Goal: Task Accomplishment & Management: Complete application form

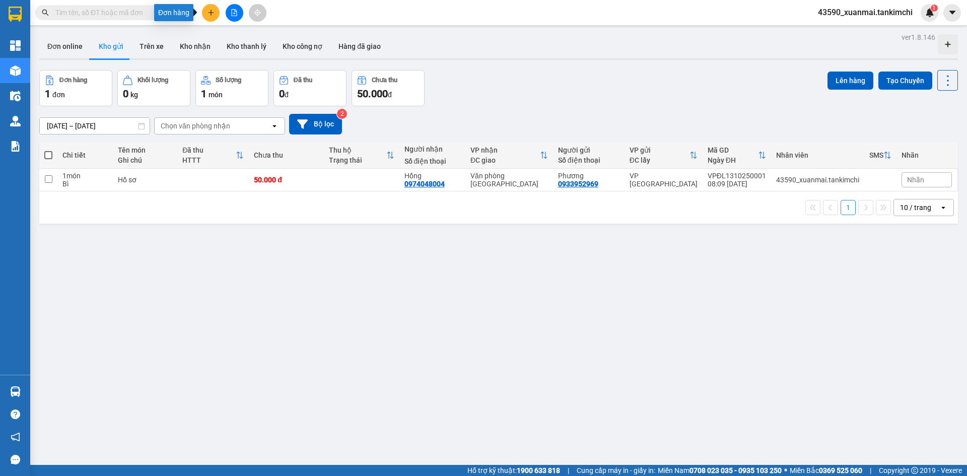
click at [206, 11] on button at bounding box center [211, 13] width 18 height 18
click at [238, 37] on div "Tạo đơn hàng" at bounding box center [251, 37] width 44 height 11
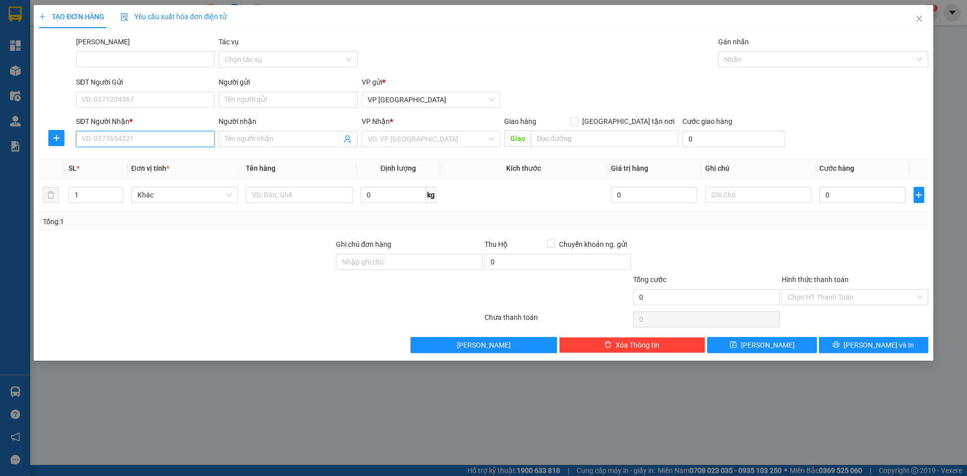
click at [135, 140] on input "SĐT Người Nhận *" at bounding box center [145, 139] width 139 height 16
click at [138, 157] on div "0931529752 - Nguyên" at bounding box center [145, 159] width 126 height 11
type input "0931529752"
type input "Nguyên"
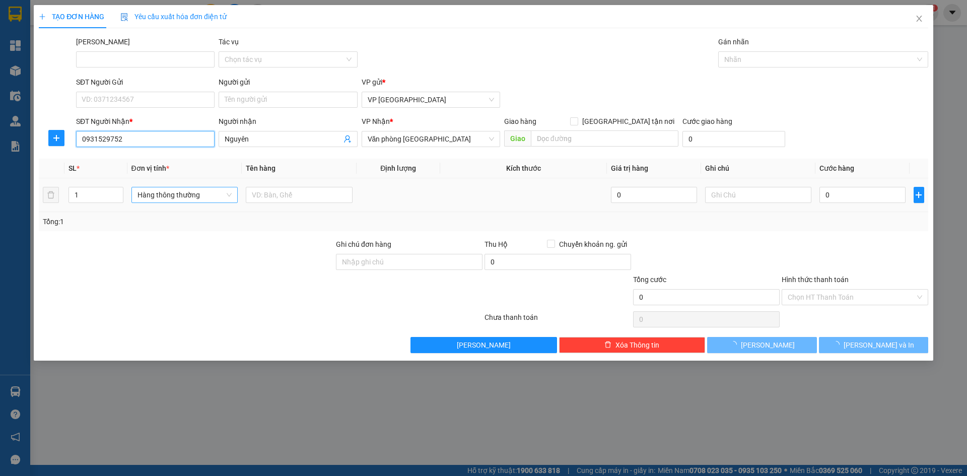
click at [164, 190] on span "Hàng thông thường" at bounding box center [185, 194] width 95 height 15
type input "0931529752"
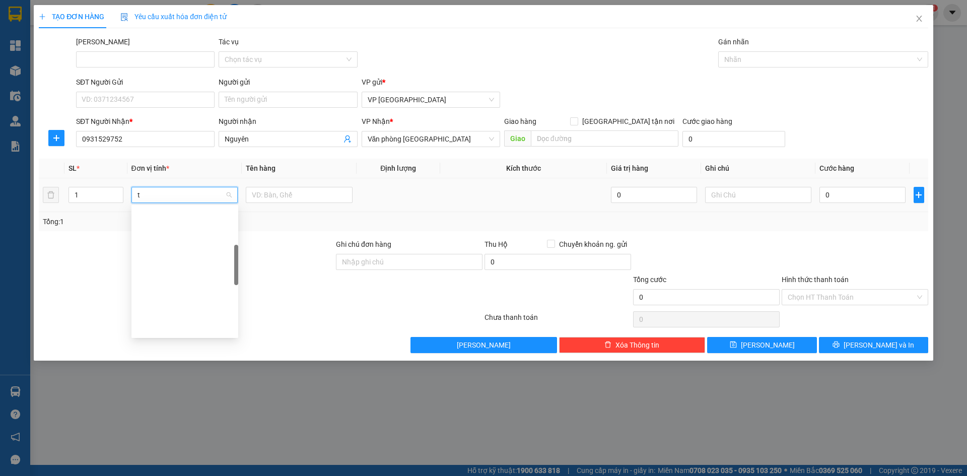
scroll to position [157, 0]
type input "th"
click at [150, 313] on div "Thùng vừa" at bounding box center [185, 311] width 95 height 11
click at [275, 194] on input "text" at bounding box center [299, 195] width 107 height 16
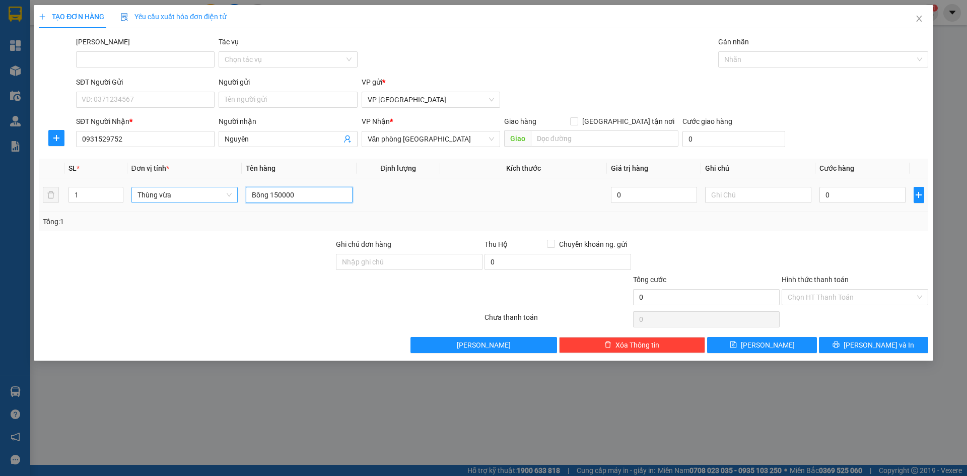
drag, startPoint x: 272, startPoint y: 195, endPoint x: 297, endPoint y: 195, distance: 25.7
click at [297, 195] on input "Bông 150000" at bounding box center [299, 195] width 107 height 16
type input "Bông"
click at [866, 194] on input "0" at bounding box center [863, 195] width 86 height 16
paste input "150.00"
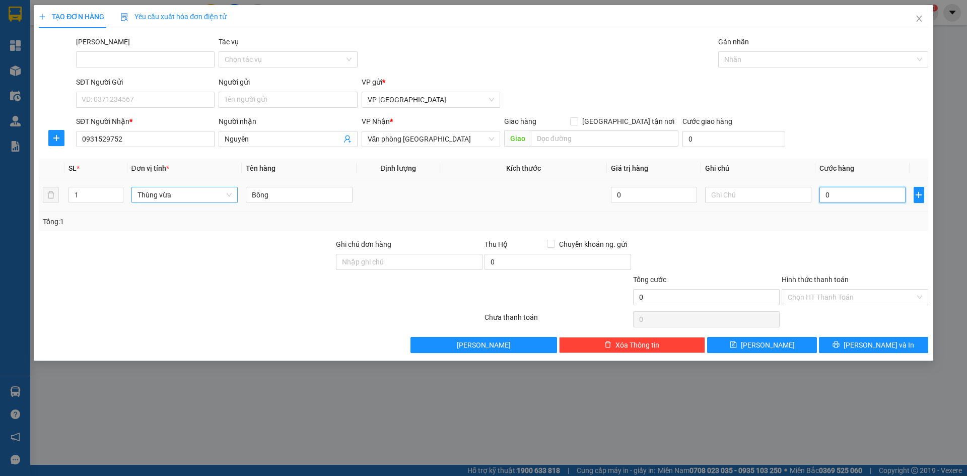
type input "150.000"
click at [769, 342] on span "[PERSON_NAME]" at bounding box center [768, 345] width 54 height 11
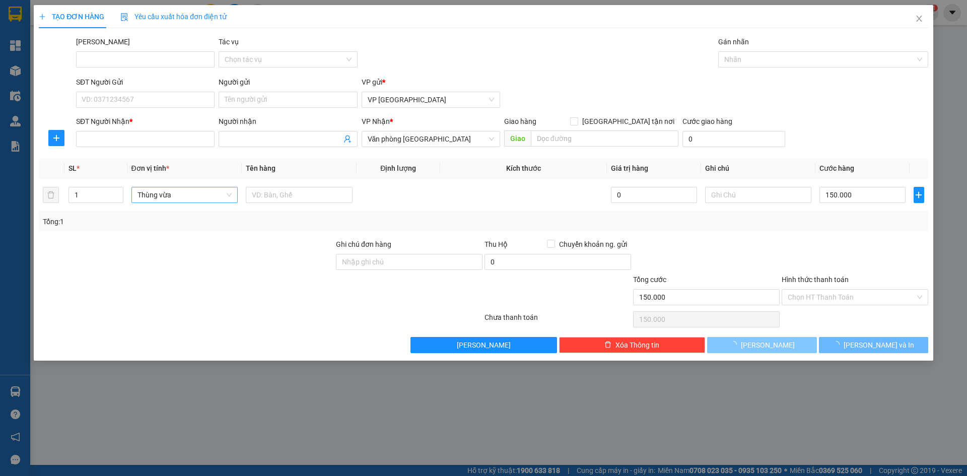
type input "0"
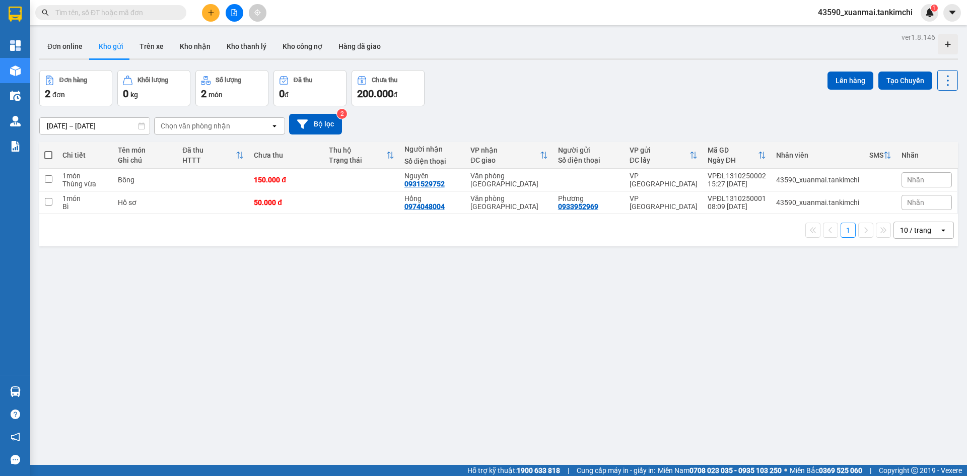
click at [155, 12] on input "text" at bounding box center [114, 12] width 119 height 11
paste input "0332199842"
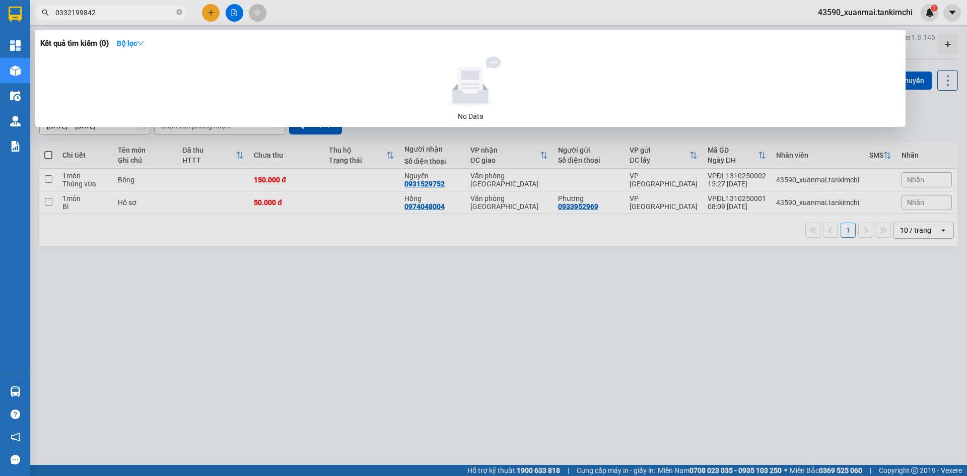
type input "0332199842"
drag, startPoint x: 211, startPoint y: 357, endPoint x: 143, endPoint y: 143, distance: 225.3
click at [210, 354] on div at bounding box center [483, 238] width 967 height 476
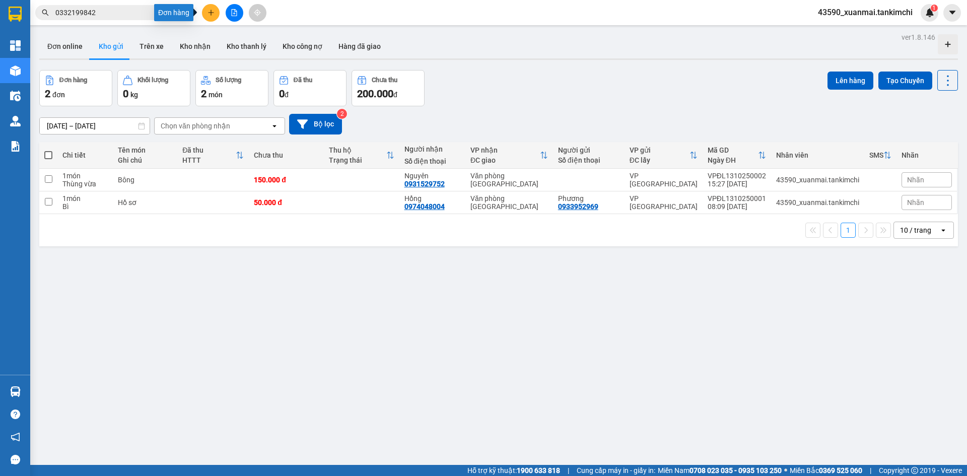
click at [212, 10] on icon "plus" at bounding box center [211, 12] width 7 height 7
click at [240, 41] on div "Tạo đơn hàng" at bounding box center [251, 37] width 44 height 11
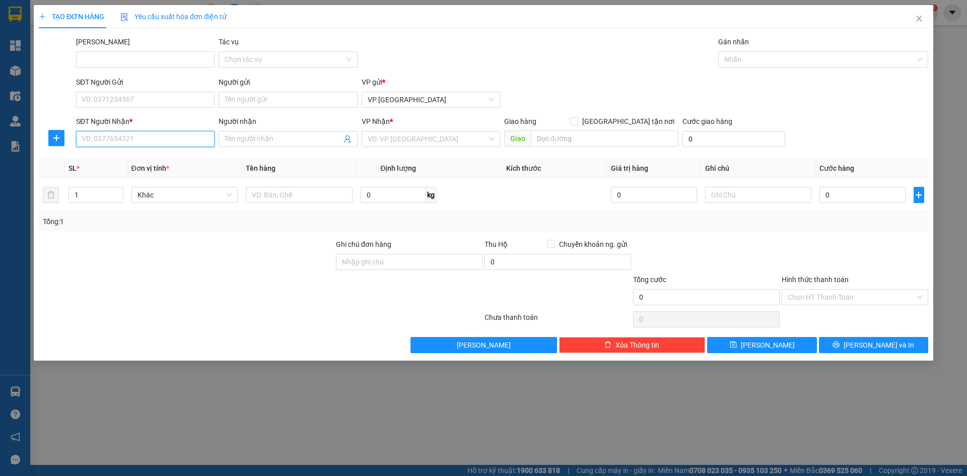
click at [145, 138] on input "SĐT Người Nhận *" at bounding box center [145, 139] width 139 height 16
click at [146, 157] on div "0935616024 - [PERSON_NAME]" at bounding box center [145, 159] width 126 height 11
type input "0935616024"
type input "Tiên"
type input "Hội An"
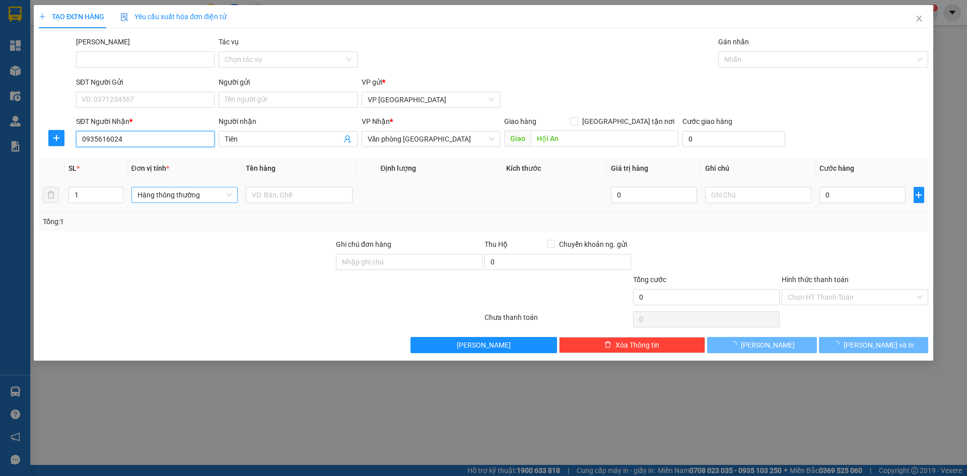
click at [166, 198] on span "Hàng thông thường" at bounding box center [185, 194] width 95 height 15
type input "0935616024"
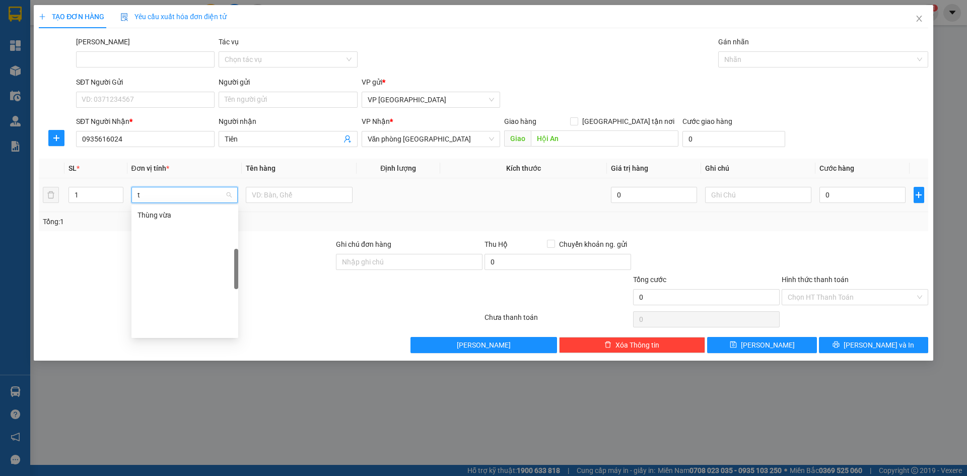
scroll to position [157, 0]
type input "th"
click at [286, 196] on input "text" at bounding box center [299, 195] width 107 height 16
type input "N"
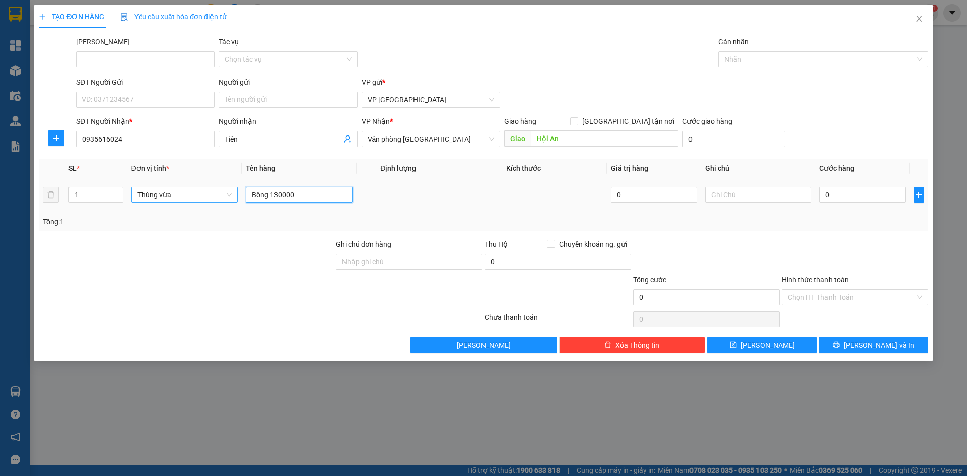
drag, startPoint x: 271, startPoint y: 195, endPoint x: 294, endPoint y: 195, distance: 22.7
click at [294, 195] on input "Bông 130000" at bounding box center [299, 195] width 107 height 16
type input "Bông"
click at [832, 192] on input "0" at bounding box center [863, 195] width 86 height 16
paste input "130.00"
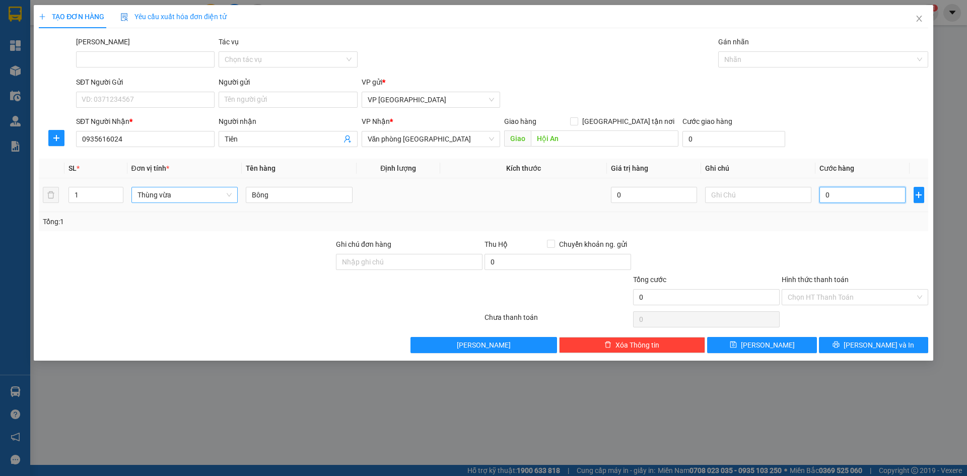
type input "130.000"
click at [835, 198] on input "130.000" at bounding box center [863, 195] width 86 height 16
type input "130.000"
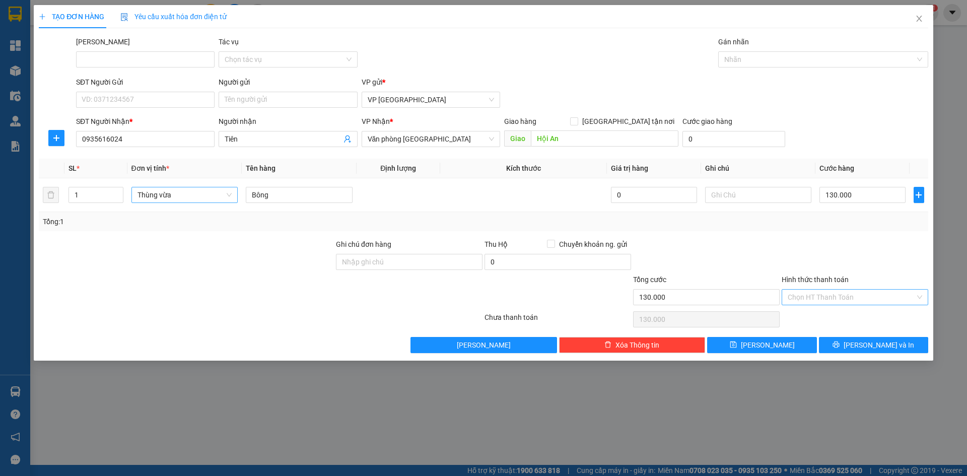
click at [836, 298] on input "Hình thức thanh toán" at bounding box center [851, 297] width 127 height 15
click at [808, 318] on div "Tại văn phòng" at bounding box center [855, 317] width 135 height 11
type input "0"
click at [866, 346] on span "[PERSON_NAME] và In" at bounding box center [879, 345] width 71 height 11
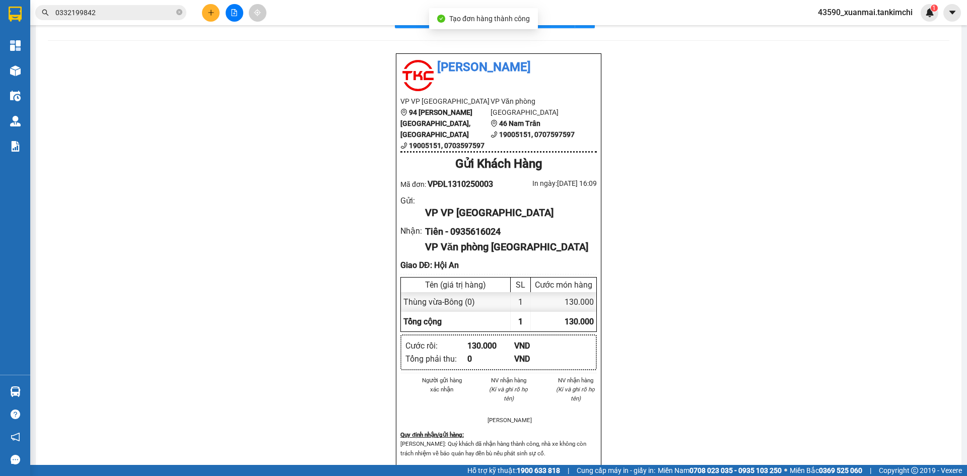
scroll to position [50, 0]
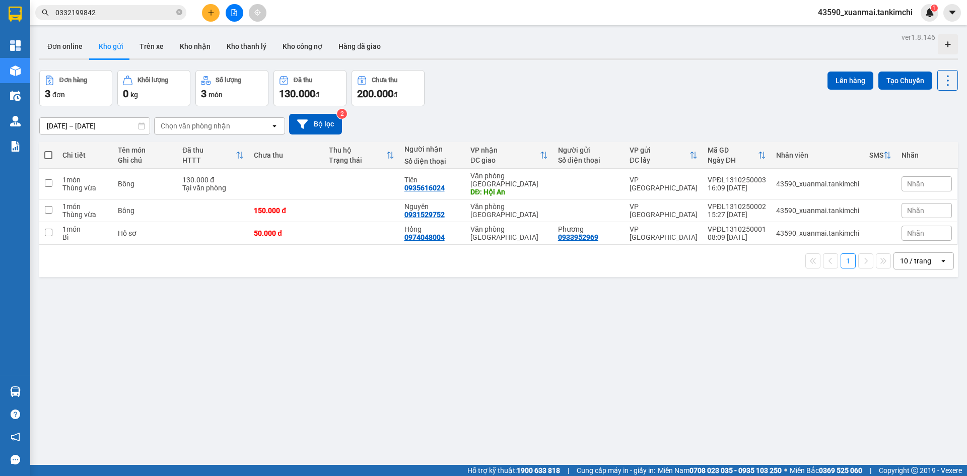
click at [208, 14] on icon "plus" at bounding box center [211, 12] width 7 height 7
click at [265, 39] on div "Tạo đơn hàng" at bounding box center [251, 37] width 44 height 11
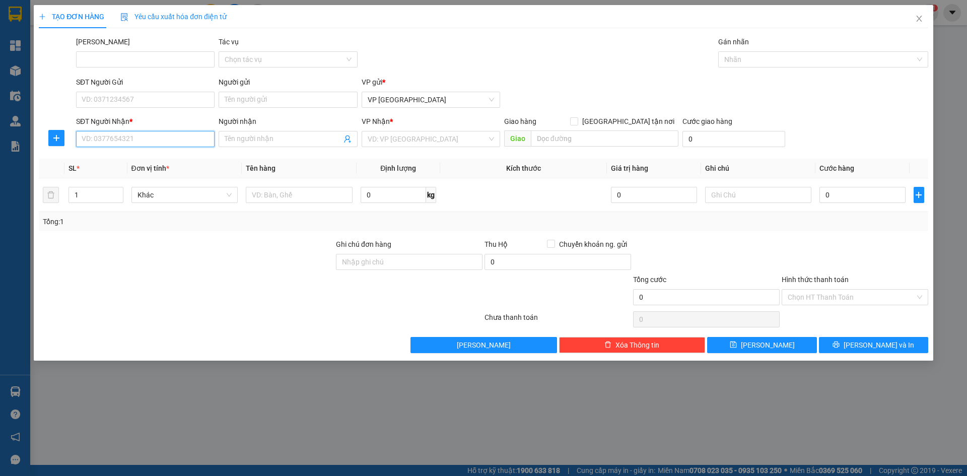
click at [136, 138] on input "SĐT Người Nhận *" at bounding box center [145, 139] width 139 height 16
click at [148, 163] on div "0969817085 - Sen" at bounding box center [145, 159] width 126 height 11
type input "0969817085"
type input "Sen"
click at [153, 195] on span "Hàng thông thường" at bounding box center [185, 194] width 95 height 15
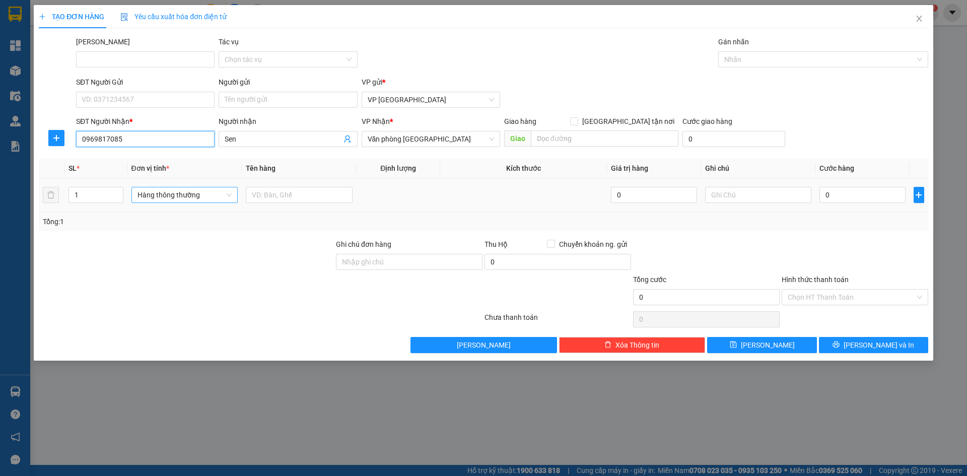
type input "0969817085"
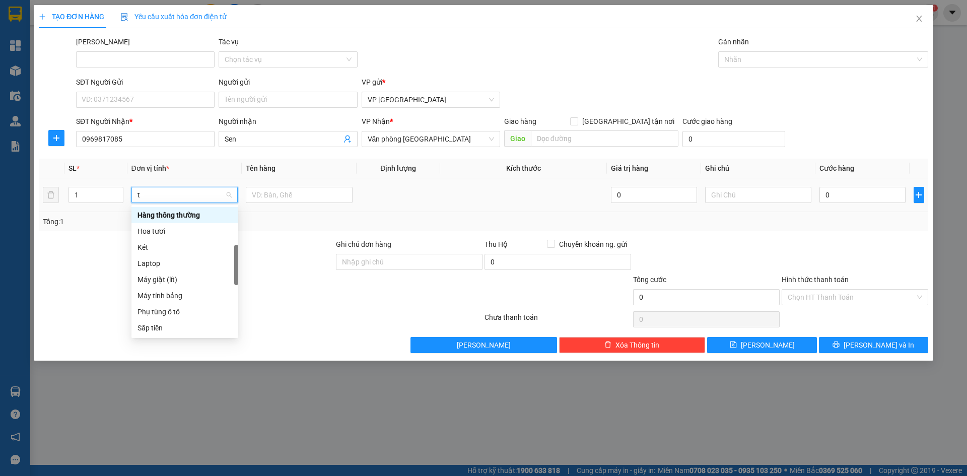
type input "th"
click at [171, 275] on div "Thùng nhỏ" at bounding box center [185, 279] width 95 height 11
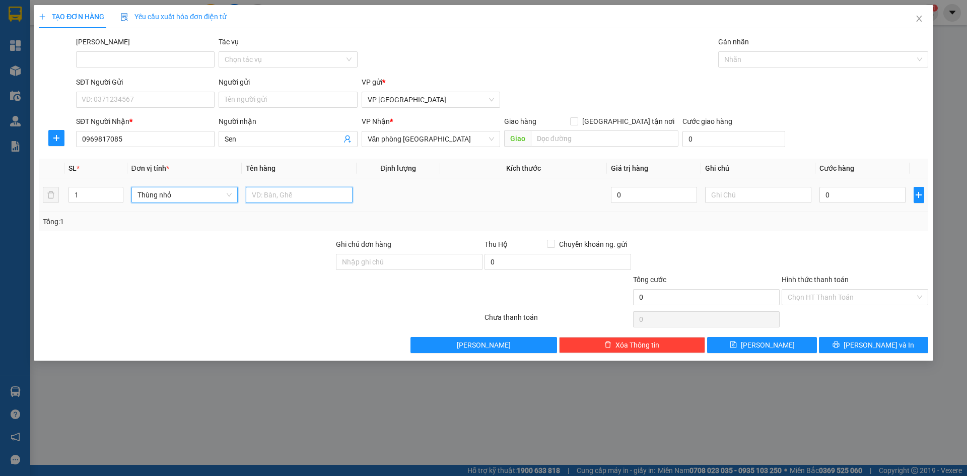
click at [257, 195] on input "text" at bounding box center [299, 195] width 107 height 16
drag, startPoint x: 271, startPoint y: 195, endPoint x: 297, endPoint y: 195, distance: 25.7
click at [297, 195] on input "Bông 120000" at bounding box center [299, 195] width 107 height 16
type input "Bông"
click at [837, 194] on input "0" at bounding box center [863, 195] width 86 height 16
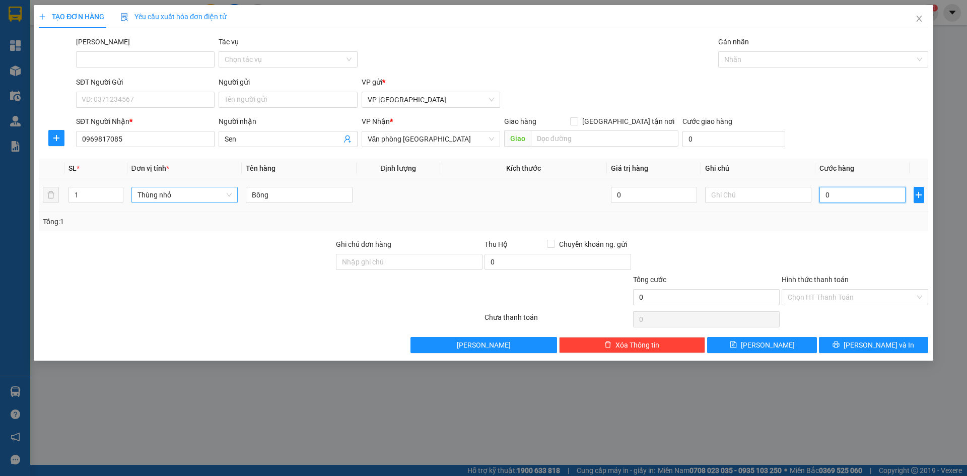
paste input "120.00"
type input "120.000"
click at [833, 198] on input "120.000" at bounding box center [863, 195] width 86 height 16
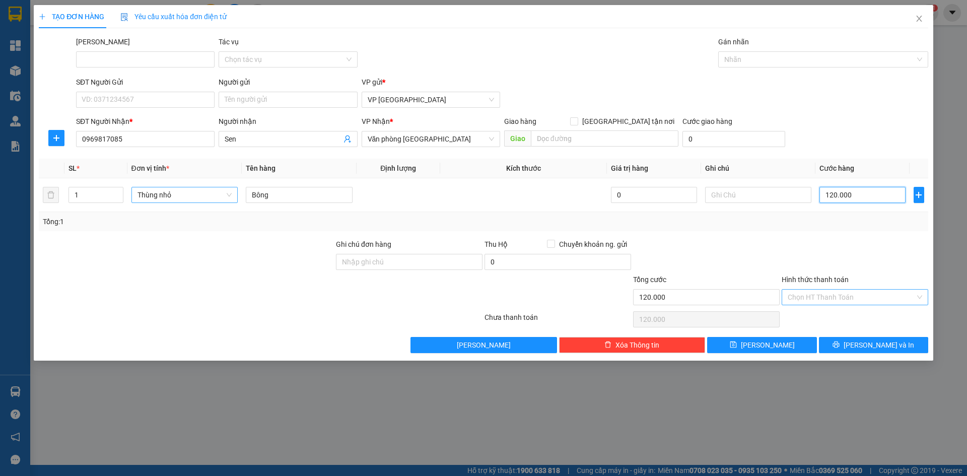
type input "120.000"
click at [837, 294] on input "Hình thức thanh toán" at bounding box center [851, 297] width 127 height 15
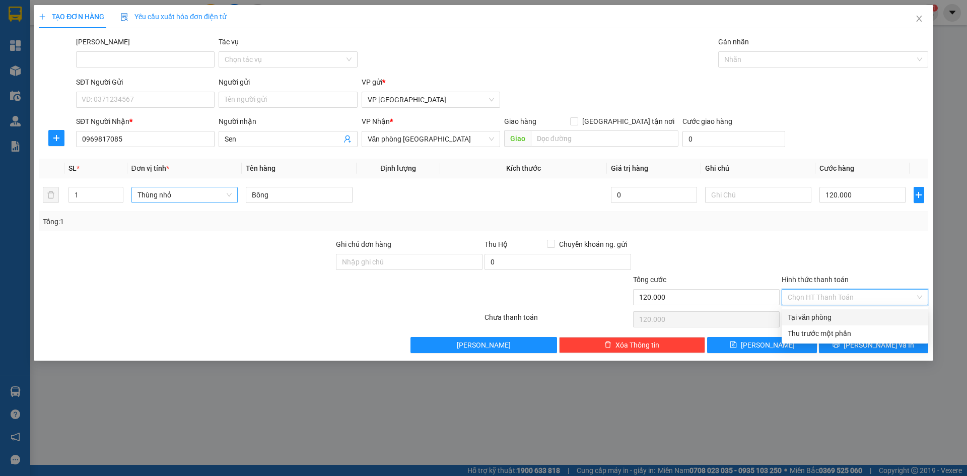
click at [816, 314] on div "Tại văn phòng" at bounding box center [855, 317] width 135 height 11
type input "0"
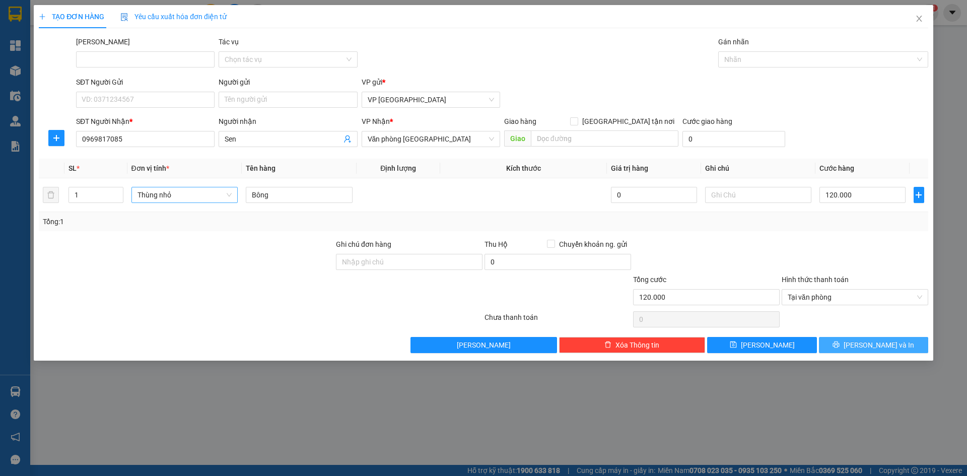
click at [853, 347] on button "[PERSON_NAME] và In" at bounding box center [873, 345] width 109 height 16
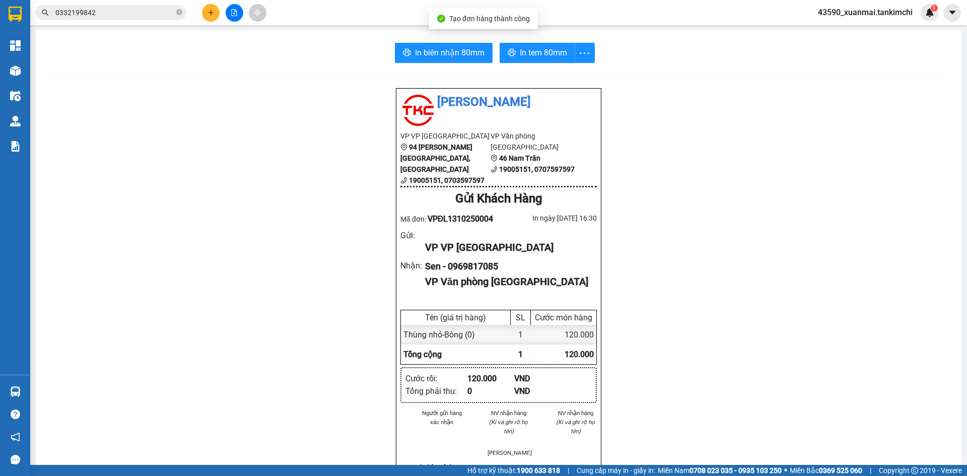
scroll to position [50, 0]
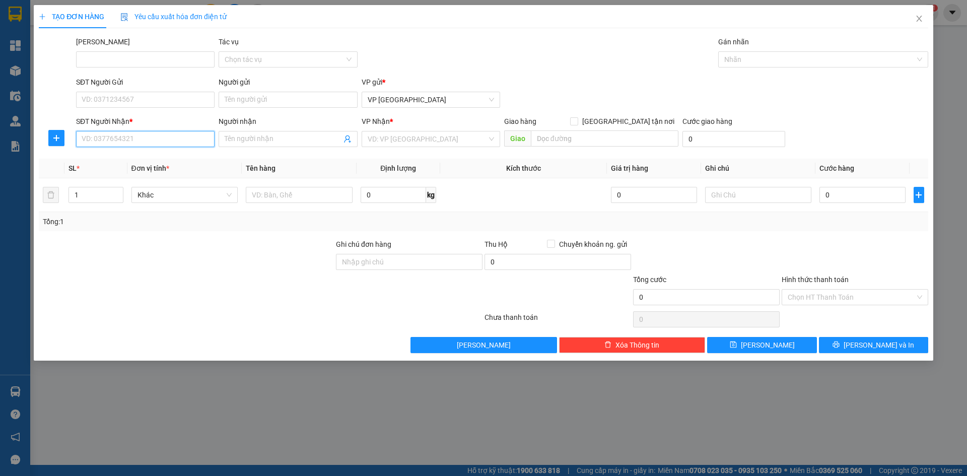
click at [128, 138] on input "SĐT Người Nhận *" at bounding box center [145, 139] width 139 height 16
type input "0905072119"
click at [240, 139] on input "Người nhận" at bounding box center [283, 139] width 116 height 11
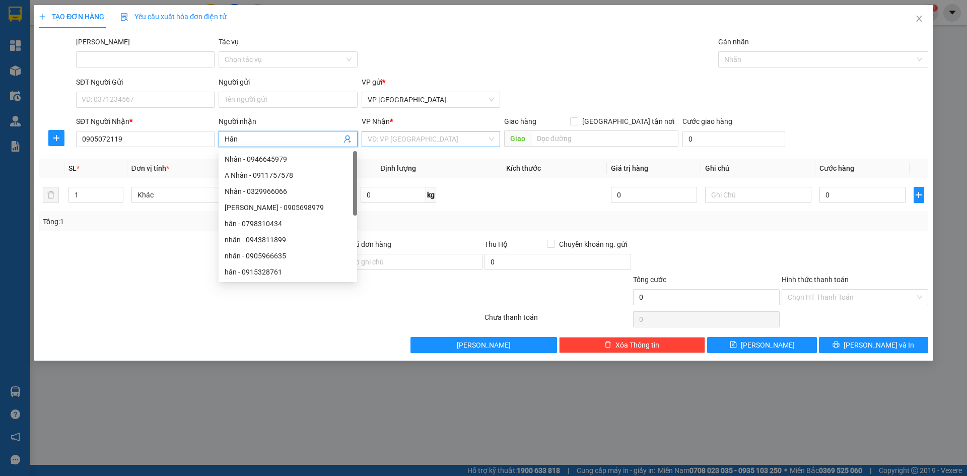
type input "Hân"
click at [419, 136] on input "search" at bounding box center [427, 138] width 119 height 15
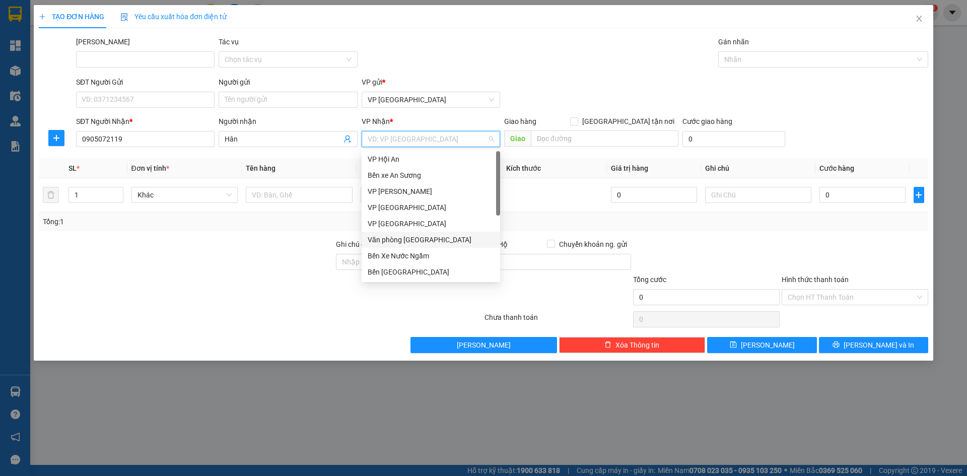
click at [414, 239] on div "Văn phòng [GEOGRAPHIC_DATA]" at bounding box center [431, 239] width 126 height 11
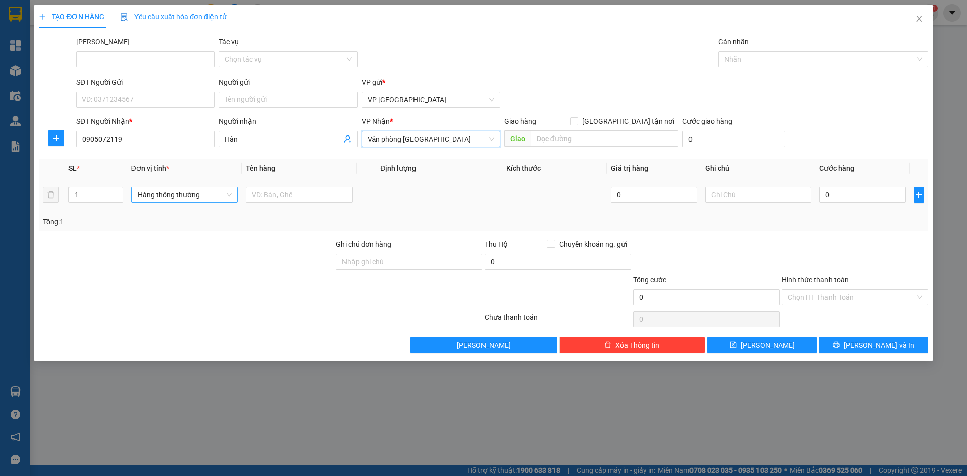
click at [156, 198] on span "Hàng thông thường" at bounding box center [185, 194] width 95 height 15
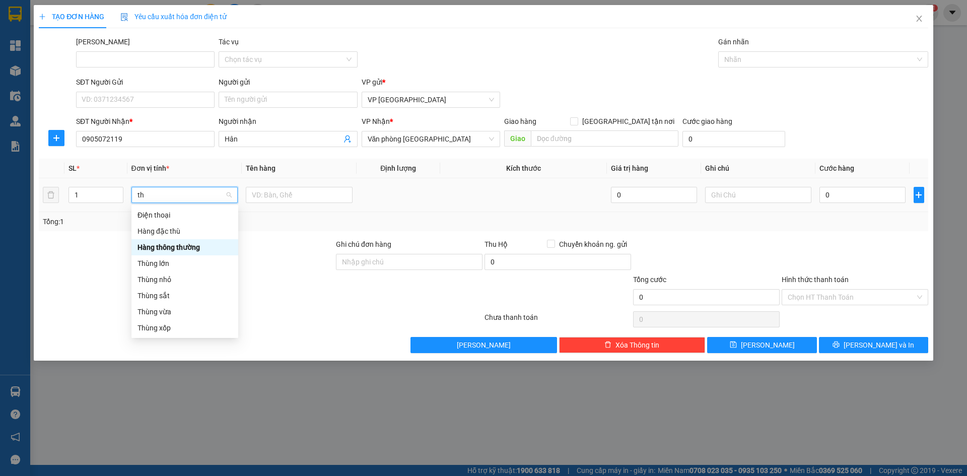
type input "thu"
click at [167, 295] on div "Thùng vừa" at bounding box center [185, 295] width 95 height 11
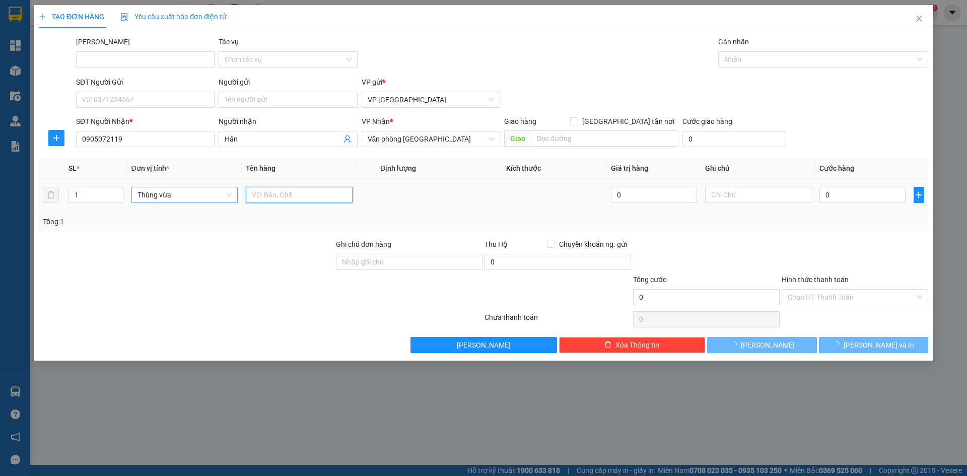
click at [260, 195] on input "text" at bounding box center [299, 195] width 107 height 16
click at [254, 194] on input "text" at bounding box center [299, 195] width 107 height 16
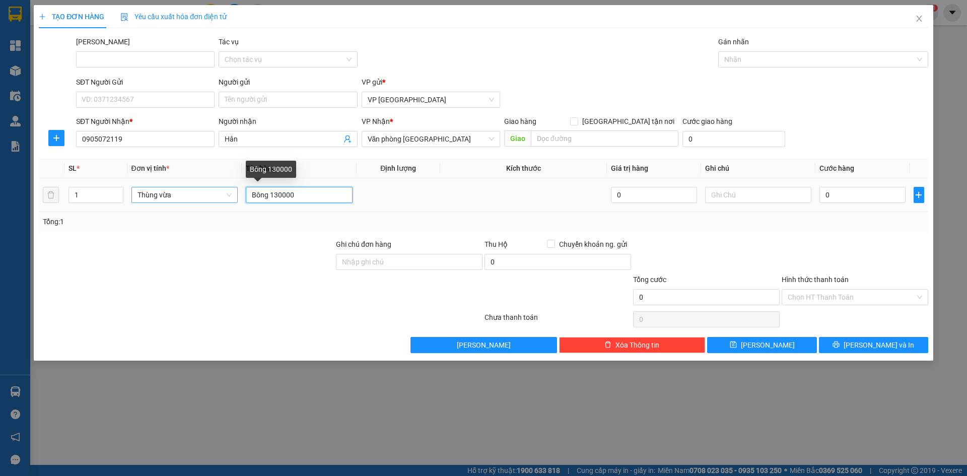
drag, startPoint x: 272, startPoint y: 196, endPoint x: 302, endPoint y: 198, distance: 30.8
click at [302, 198] on input "Bông 130000" at bounding box center [299, 195] width 107 height 16
type input "Bông"
click at [865, 197] on input "0" at bounding box center [863, 195] width 86 height 16
paste input "130.00"
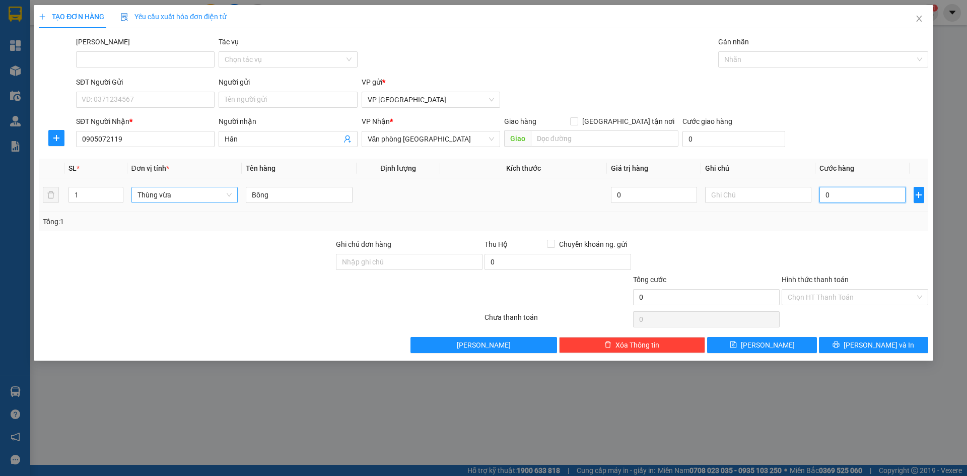
type input "130.000"
click at [832, 297] on input "Hình thức thanh toán" at bounding box center [851, 297] width 127 height 15
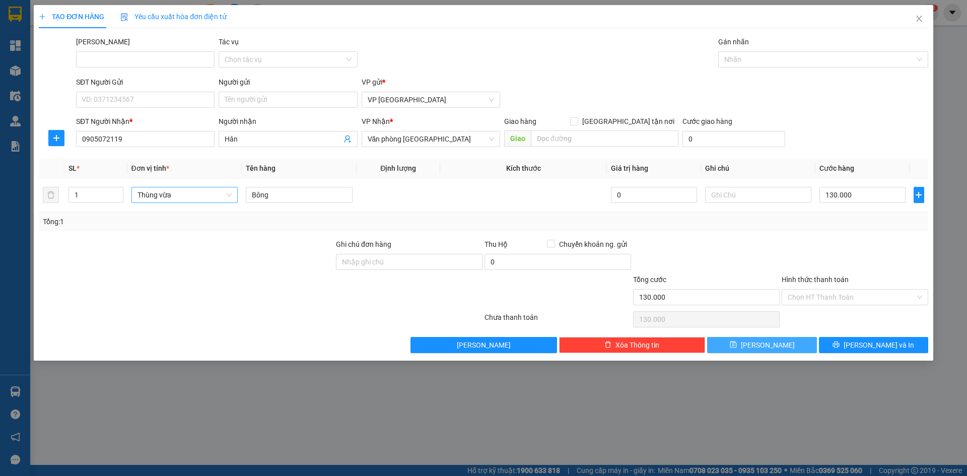
click at [759, 347] on button "[PERSON_NAME]" at bounding box center [761, 345] width 109 height 16
type input "0"
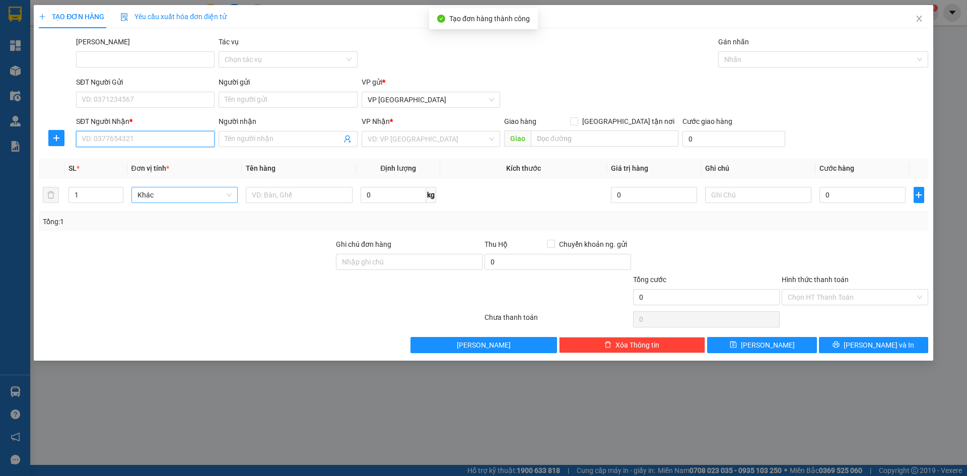
click at [114, 139] on input "SĐT Người Nhận *" at bounding box center [145, 139] width 139 height 16
click at [130, 157] on div "0905808308 - Dung" at bounding box center [145, 159] width 126 height 11
type input "0905808308"
type input "Dung"
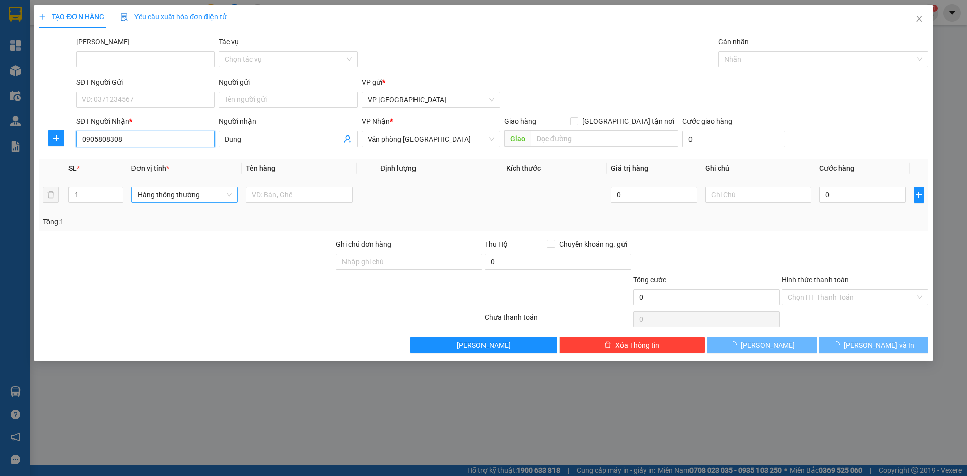
click at [155, 195] on span "Hàng thông thường" at bounding box center [185, 194] width 95 height 15
type input "0905808308"
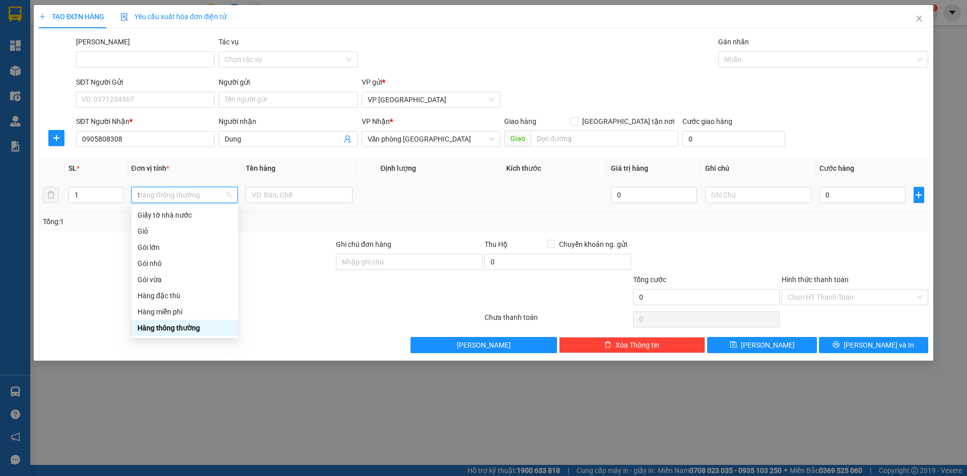
scroll to position [161, 0]
type input "th"
click at [166, 312] on div "Thùng vừa" at bounding box center [185, 311] width 95 height 11
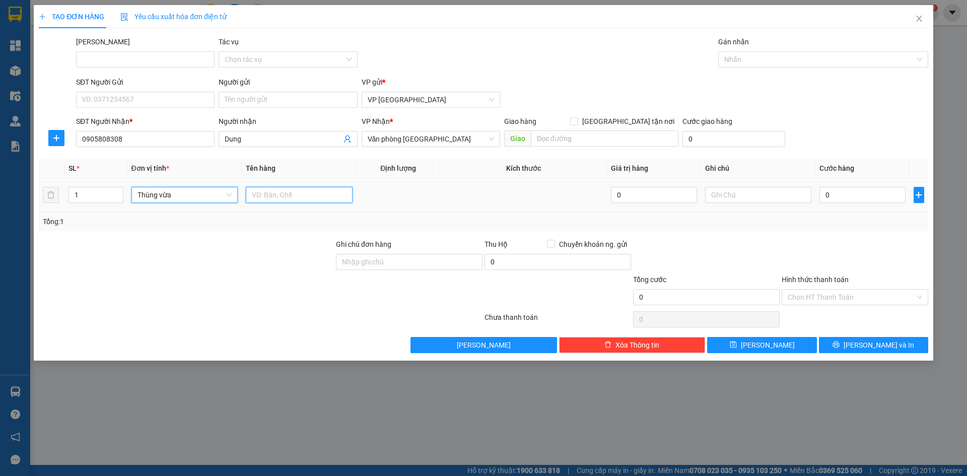
click at [297, 189] on input "text" at bounding box center [299, 195] width 107 height 16
click at [271, 195] on input "Bông 140000" at bounding box center [299, 195] width 107 height 16
drag, startPoint x: 271, startPoint y: 195, endPoint x: 295, endPoint y: 195, distance: 23.7
click at [295, 195] on input "Bông 140000" at bounding box center [299, 195] width 107 height 16
click at [295, 195] on input "Bông" at bounding box center [299, 195] width 107 height 16
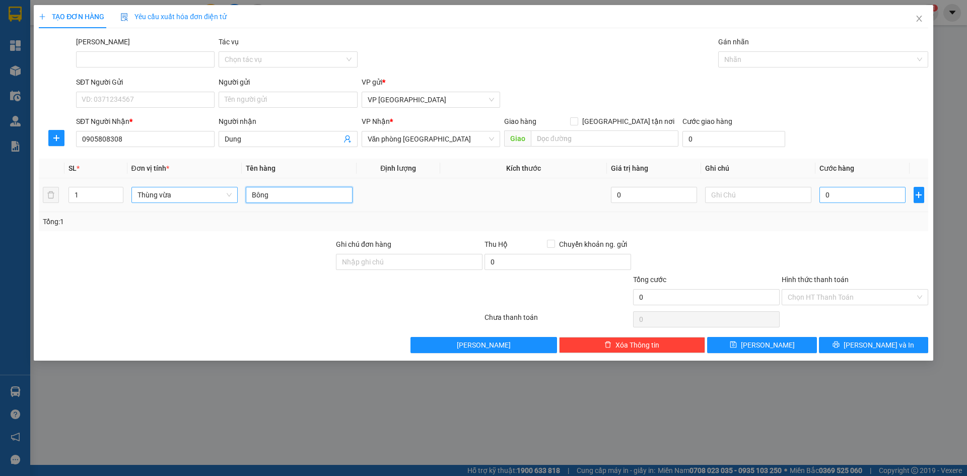
type input "Bông"
click at [853, 200] on input "0" at bounding box center [863, 195] width 86 height 16
paste input "140.00"
type input "140.000"
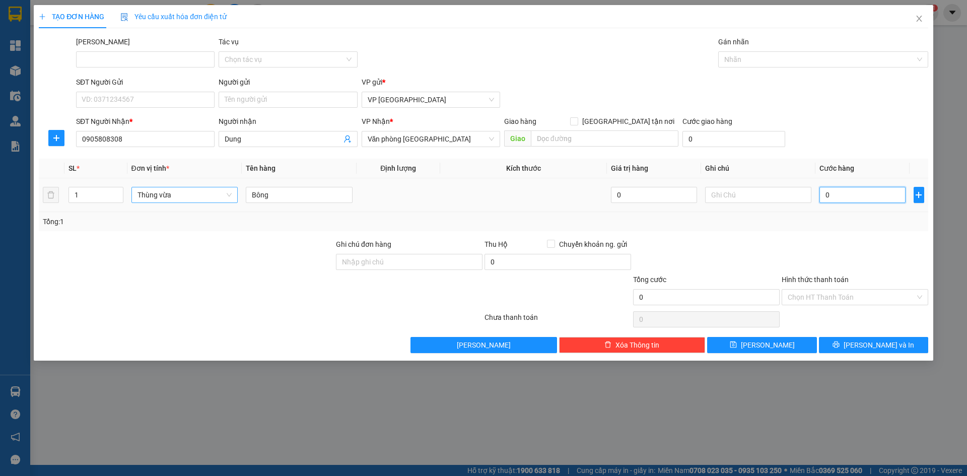
type input "140.000"
click at [775, 345] on button "[PERSON_NAME]" at bounding box center [761, 345] width 109 height 16
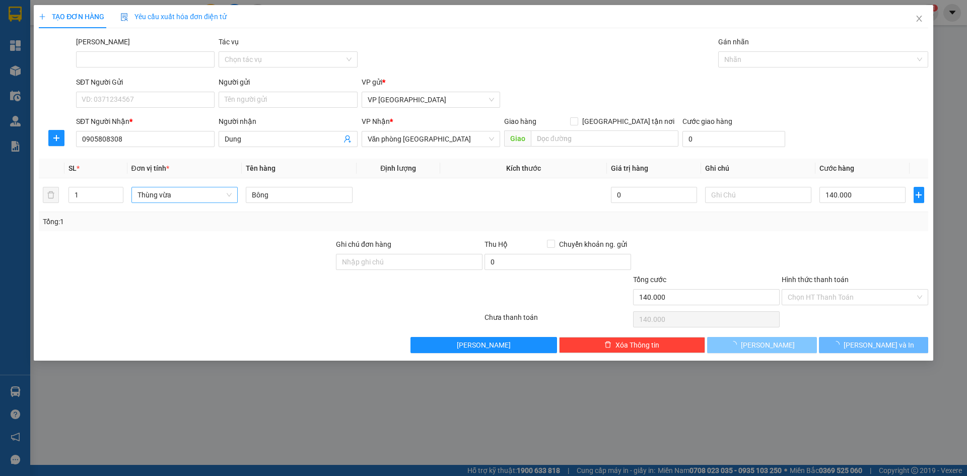
type input "0"
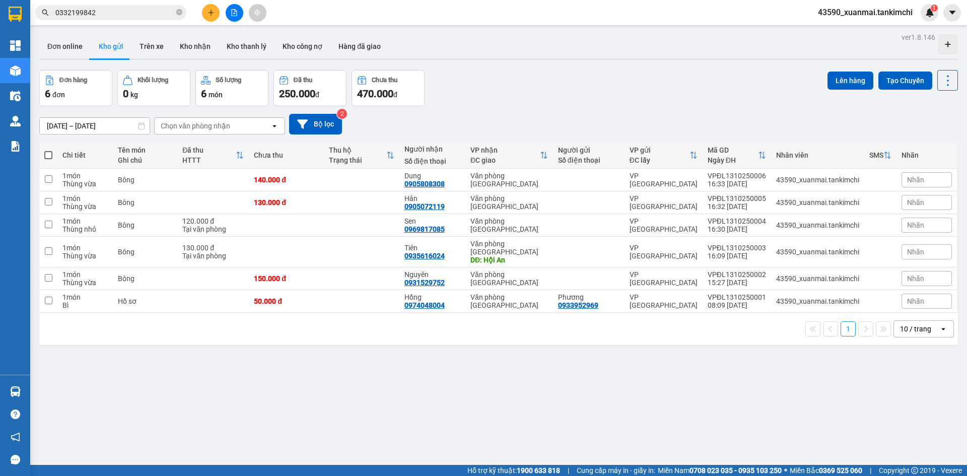
click at [243, 155] on icon at bounding box center [240, 155] width 7 height 7
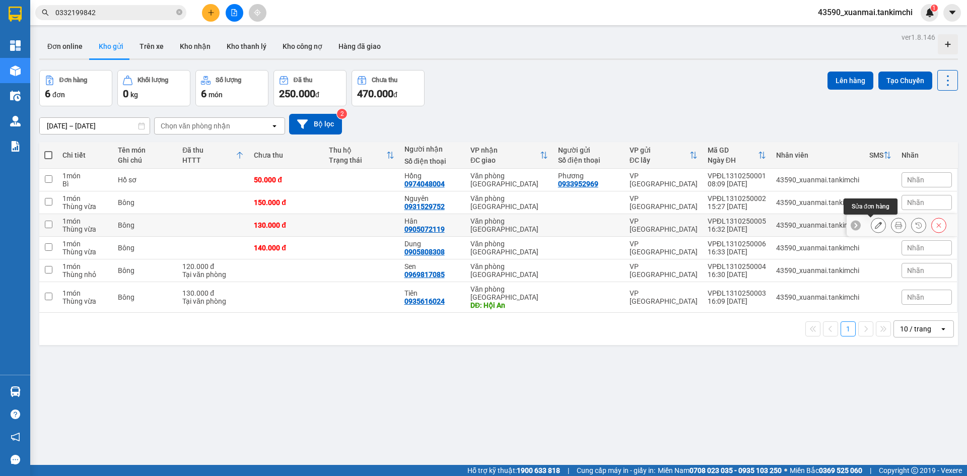
click at [875, 227] on icon at bounding box center [878, 225] width 7 height 7
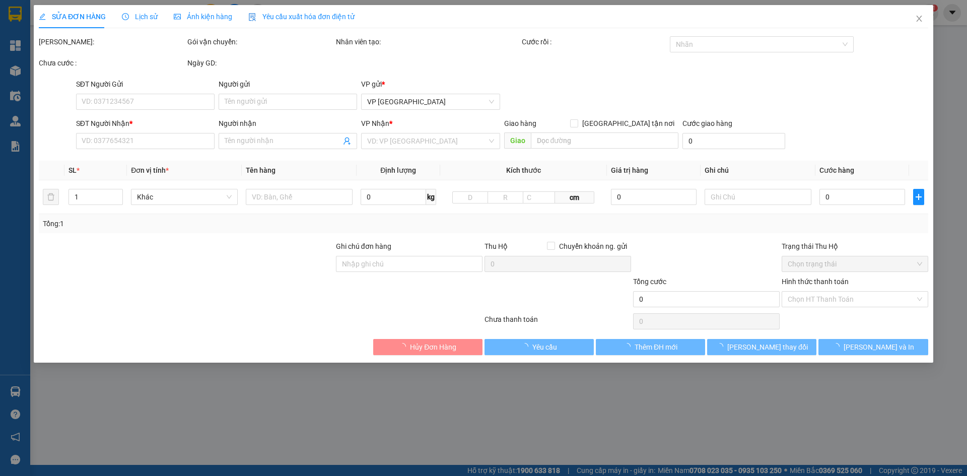
type input "0905072119"
type input "Hân"
type input "130.000"
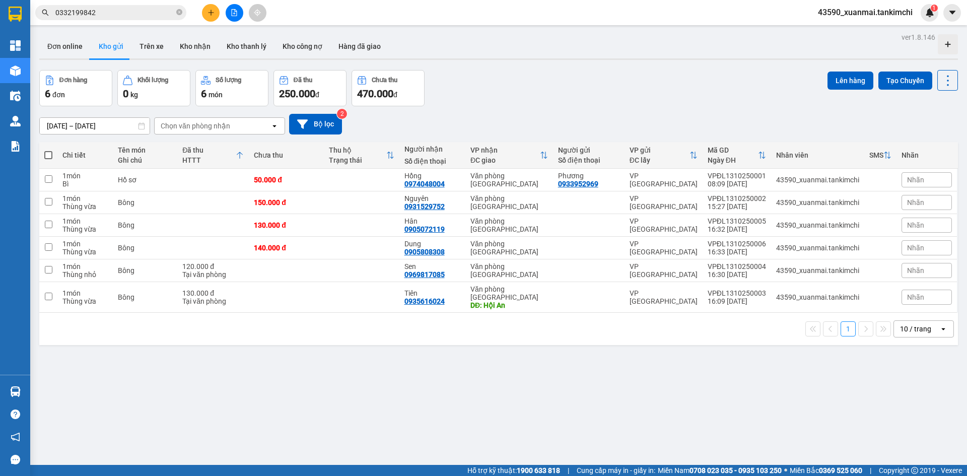
click at [49, 153] on span at bounding box center [48, 155] width 8 height 8
click at [48, 150] on input "checkbox" at bounding box center [48, 150] width 0 height 0
checkbox input "true"
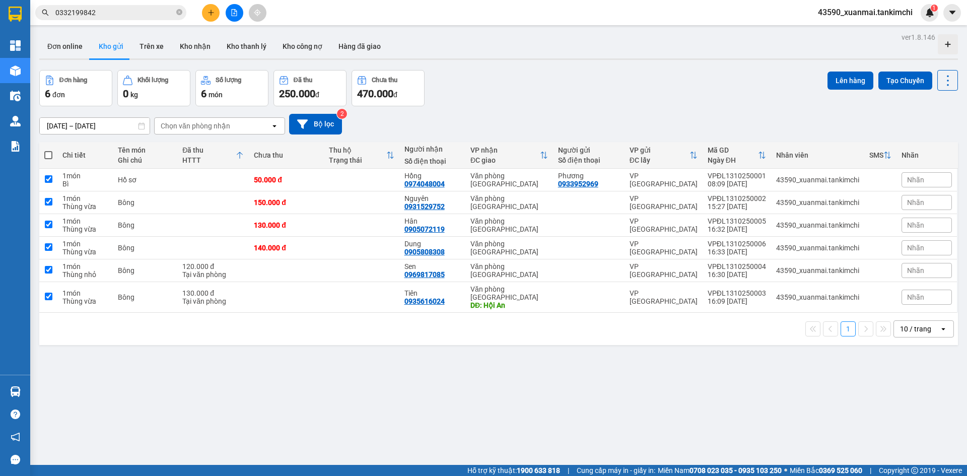
checkbox input "true"
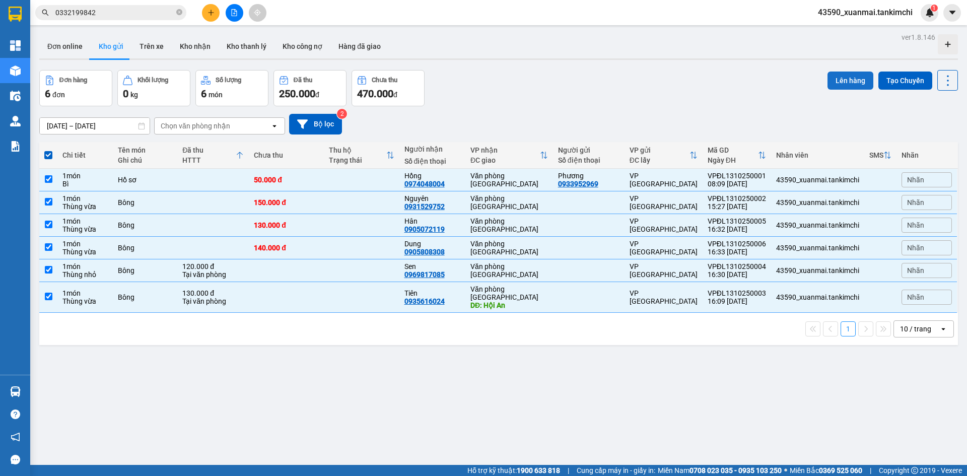
click at [850, 79] on button "Lên hàng" at bounding box center [851, 81] width 46 height 18
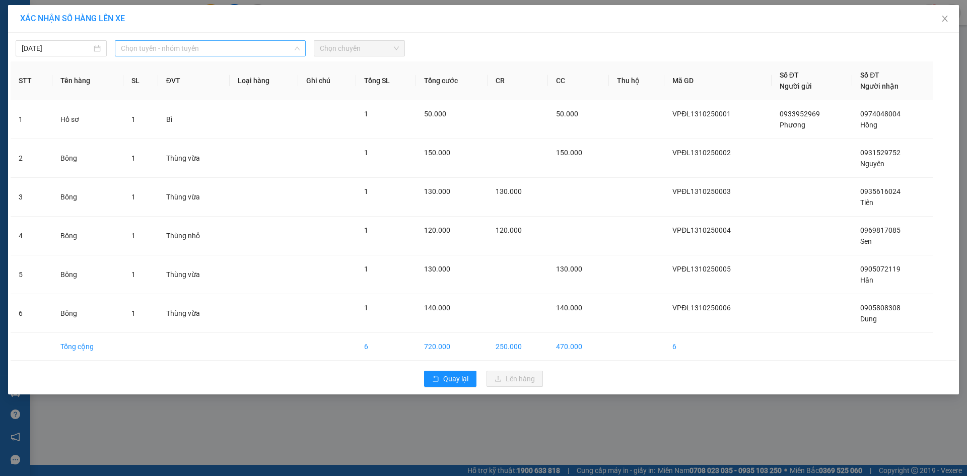
click at [217, 48] on span "Chọn tuyến - nhóm tuyến" at bounding box center [210, 48] width 179 height 15
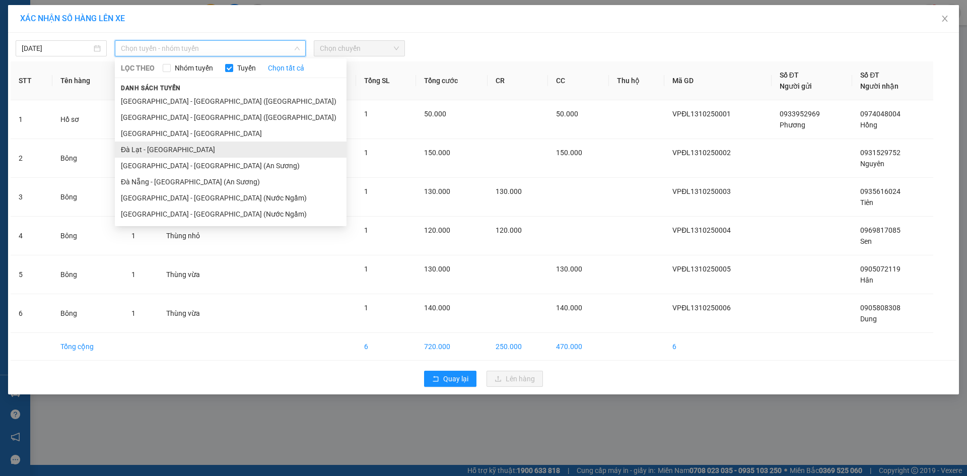
click at [143, 150] on li "Đà Lạt - [GEOGRAPHIC_DATA]" at bounding box center [231, 150] width 232 height 16
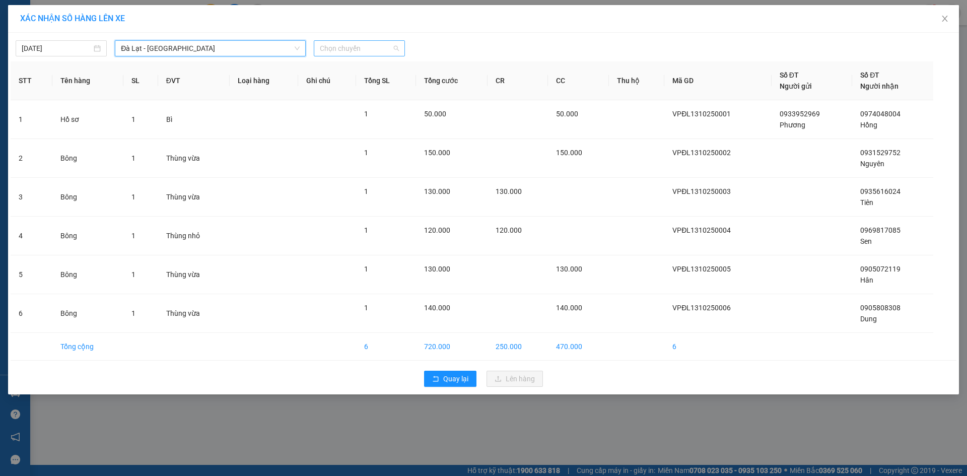
click at [373, 47] on span "Chọn chuyến" at bounding box center [359, 48] width 79 height 15
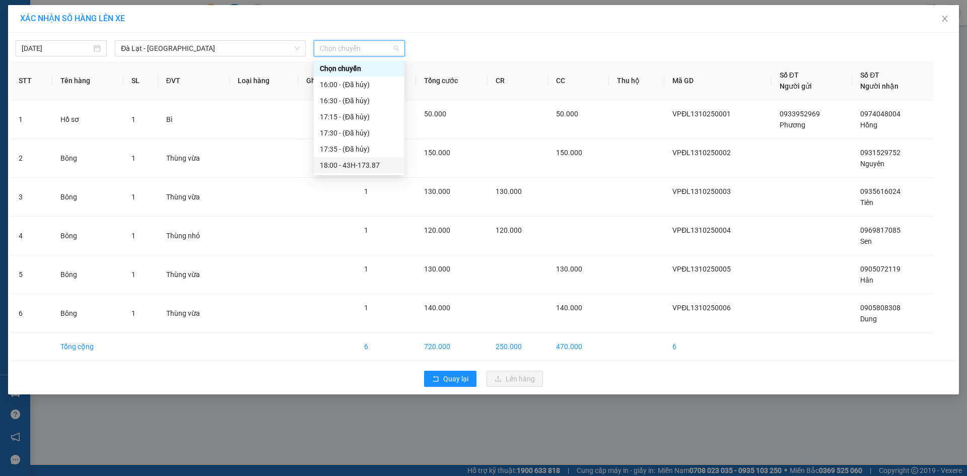
click at [371, 165] on div "18:00 - 43H-173.87" at bounding box center [359, 165] width 79 height 11
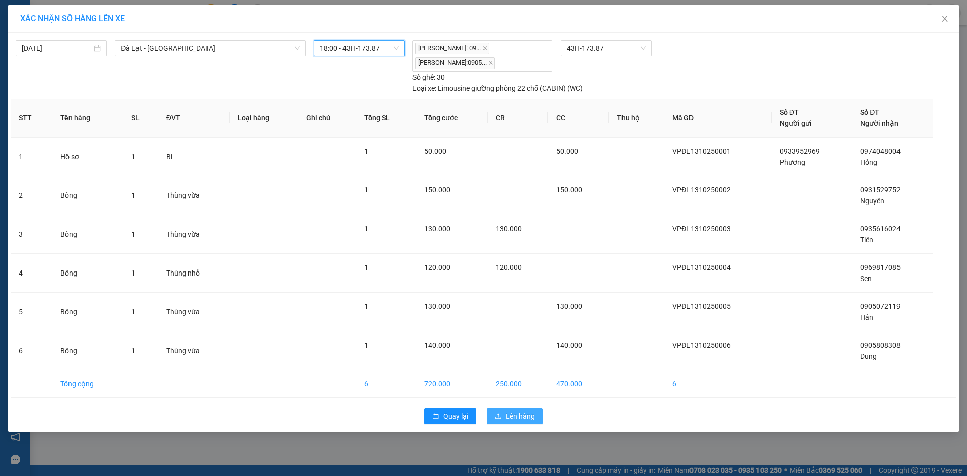
click at [519, 420] on span "Lên hàng" at bounding box center [520, 416] width 29 height 11
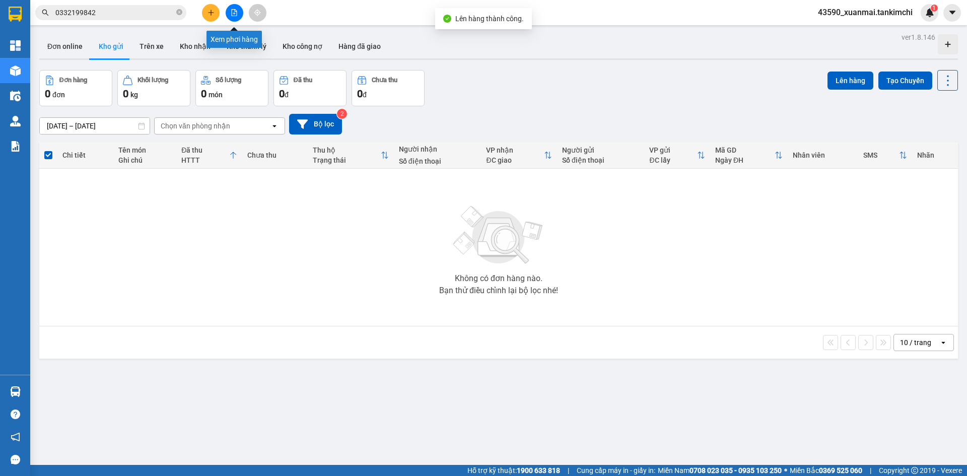
click at [237, 16] on button at bounding box center [235, 13] width 18 height 18
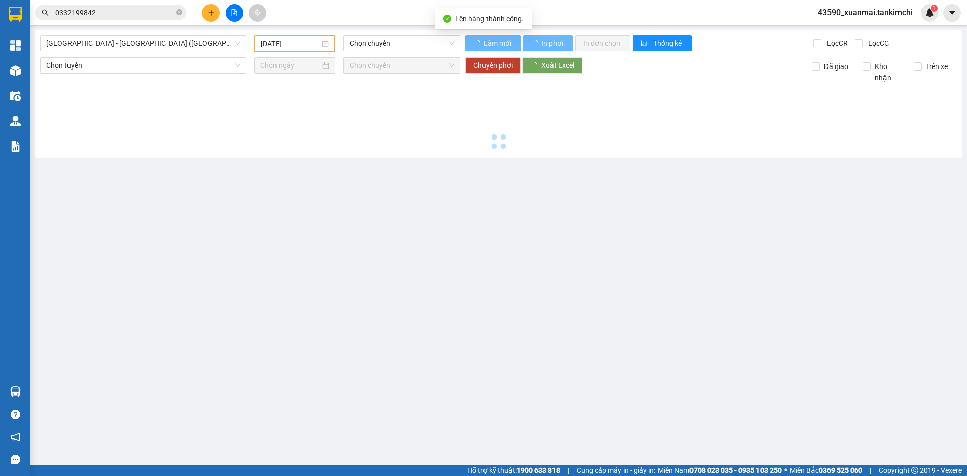
type input "[DATE]"
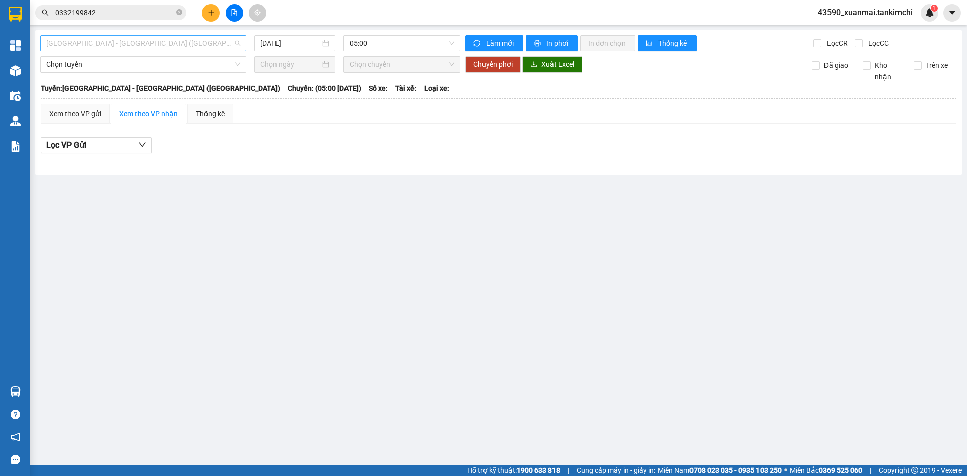
click at [135, 40] on span "[GEOGRAPHIC_DATA] - [GEOGRAPHIC_DATA] ([GEOGRAPHIC_DATA])" at bounding box center [143, 43] width 194 height 15
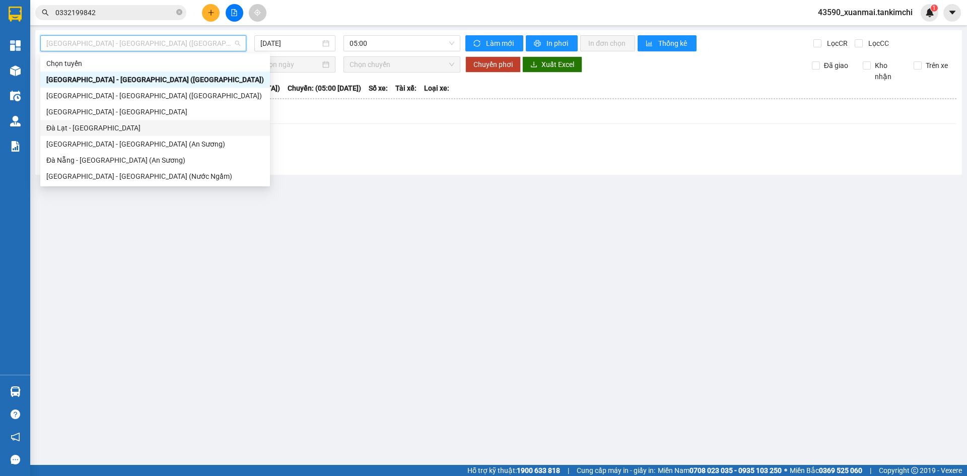
drag, startPoint x: 86, startPoint y: 110, endPoint x: 87, endPoint y: 125, distance: 15.6
click at [87, 125] on div "Chọn tuyến [GEOGRAPHIC_DATA] - [GEOGRAPHIC_DATA] ([GEOGRAPHIC_DATA]) [GEOGRAPHI…" at bounding box center [155, 127] width 230 height 145
click at [87, 125] on div "Đà Lạt - [GEOGRAPHIC_DATA]" at bounding box center [155, 127] width 218 height 11
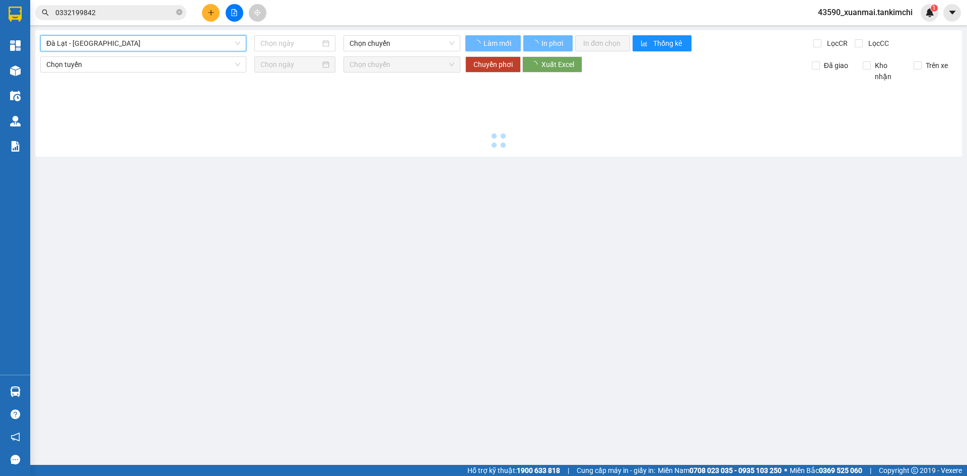
type input "[DATE]"
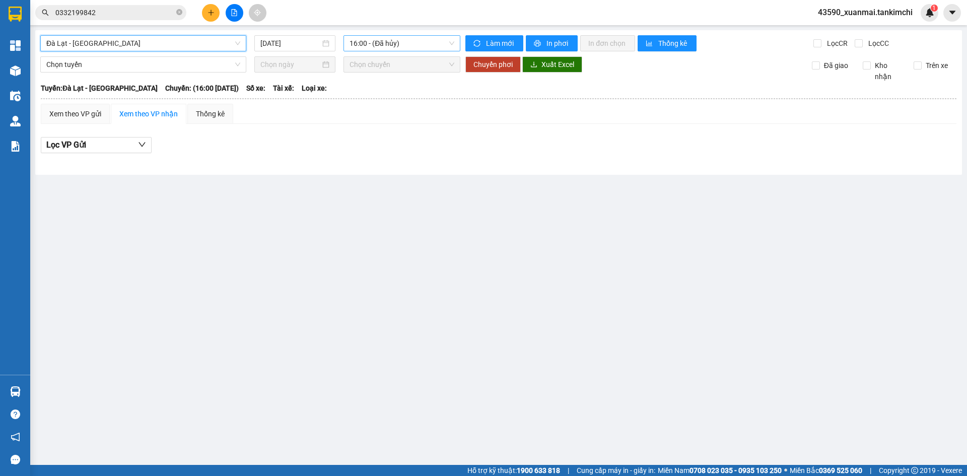
click at [395, 40] on span "16:00 - (Đã hủy)" at bounding box center [402, 43] width 105 height 15
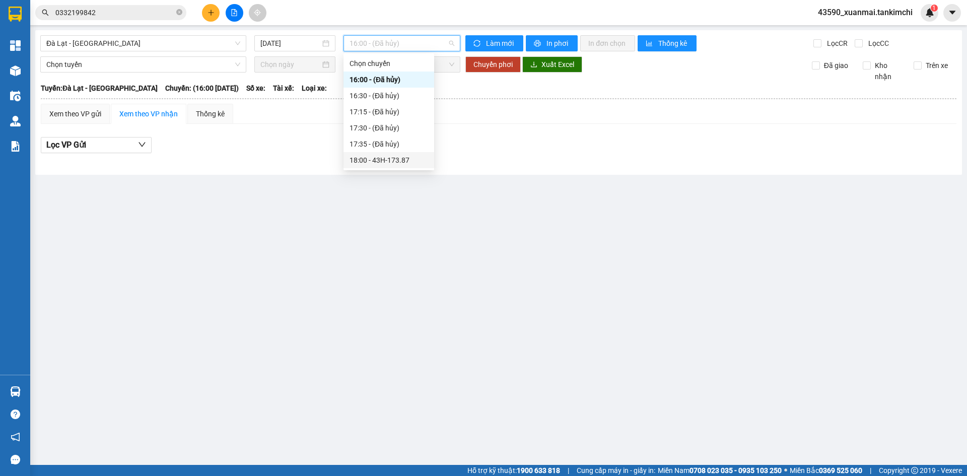
click at [411, 165] on div "18:00 - 43H-173.87" at bounding box center [389, 160] width 79 height 11
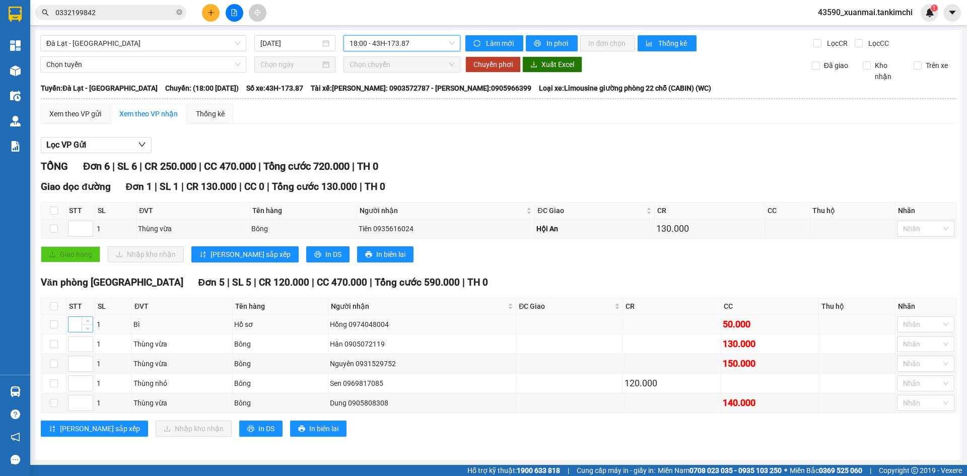
click at [78, 326] on input at bounding box center [81, 324] width 24 height 15
type input "1"
click at [74, 345] on input at bounding box center [81, 344] width 24 height 15
type input "2"
click at [77, 409] on input at bounding box center [81, 402] width 24 height 15
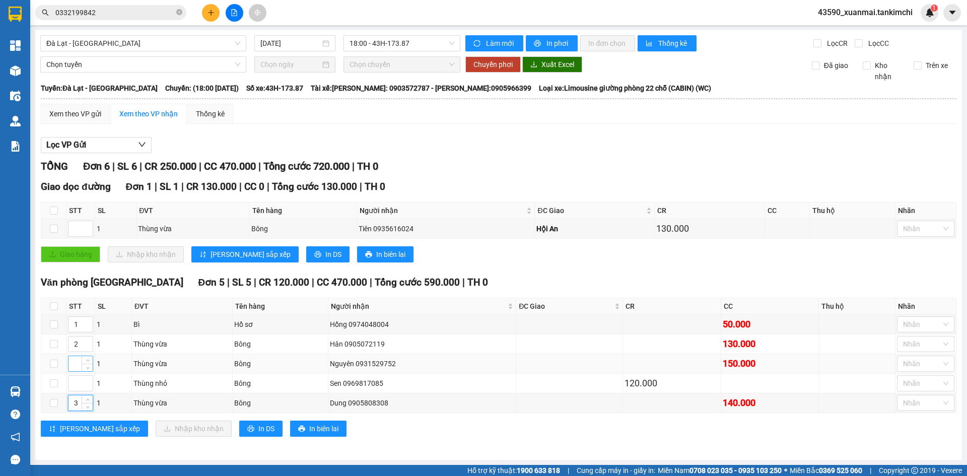
type input "3"
click at [72, 364] on input at bounding box center [81, 363] width 24 height 15
type input "4"
click at [74, 387] on input at bounding box center [81, 383] width 24 height 15
type input "5"
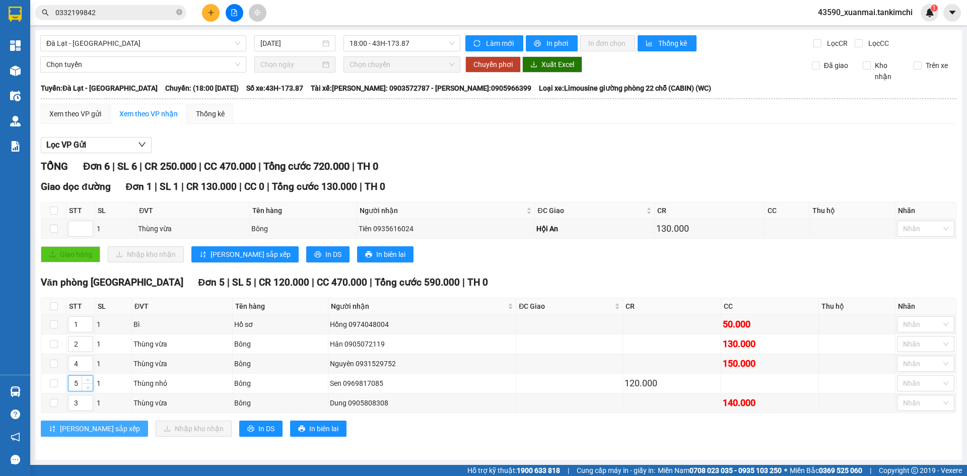
click at [84, 425] on span "[PERSON_NAME] sắp xếp" at bounding box center [100, 428] width 80 height 11
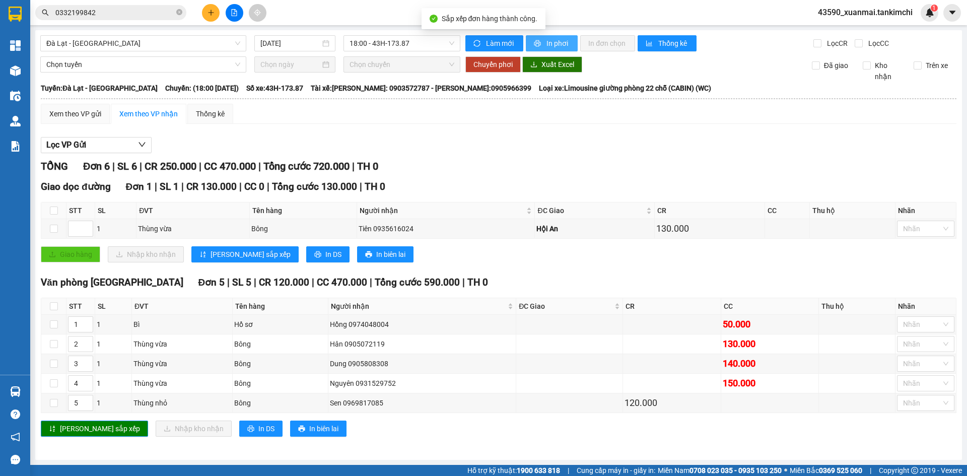
click at [552, 43] on span "In phơi" at bounding box center [558, 43] width 23 height 11
click at [561, 42] on span "In phơi" at bounding box center [558, 43] width 23 height 11
